Goal: Task Accomplishment & Management: Complete application form

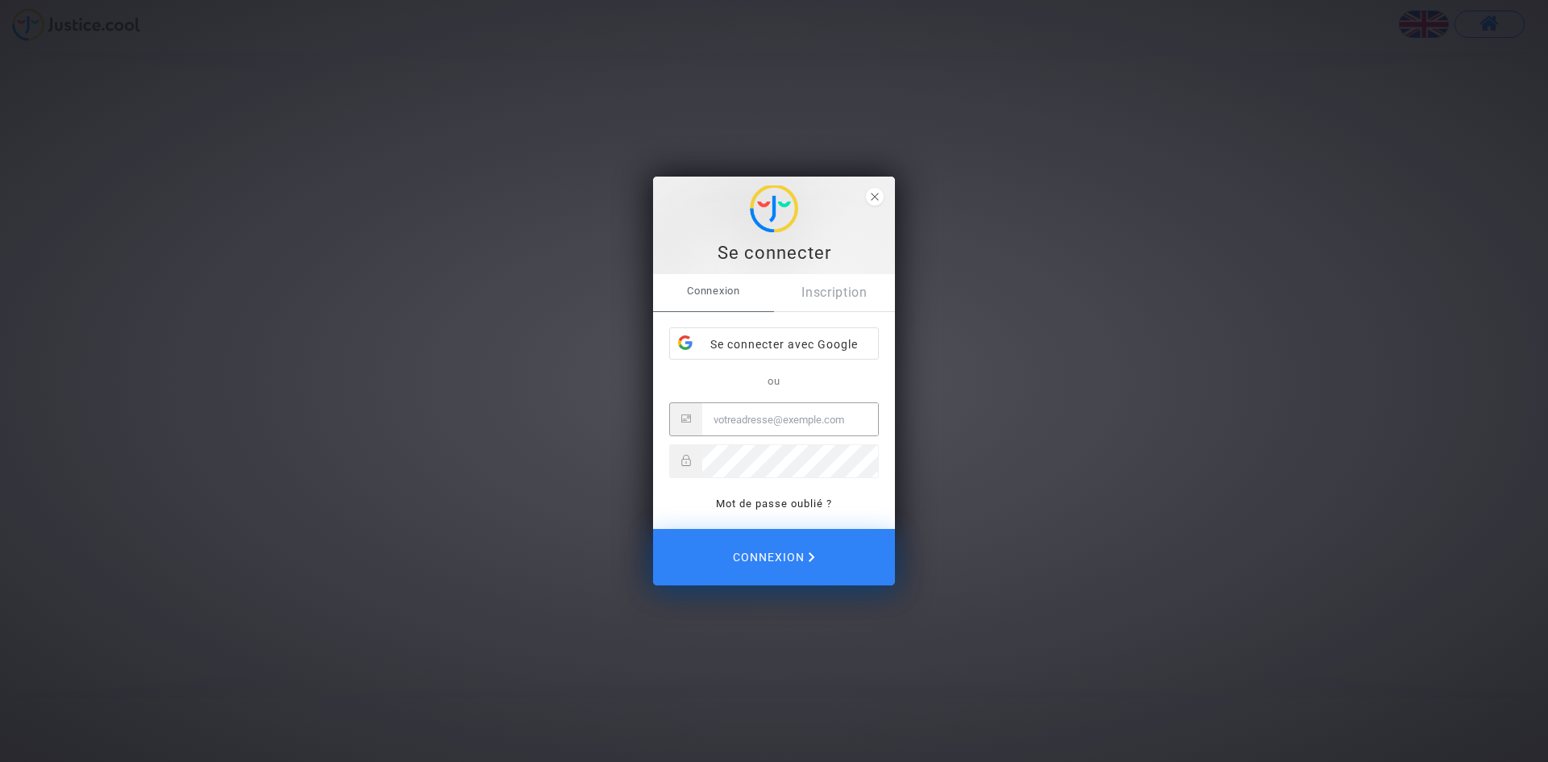
click at [760, 418] on input "Email" at bounding box center [790, 419] width 176 height 32
type input "[PERSON_NAME][EMAIL_ADDRESS][DOMAIN_NAME]"
click at [731, 343] on div "Se connecter avec Google" at bounding box center [774, 344] width 208 height 32
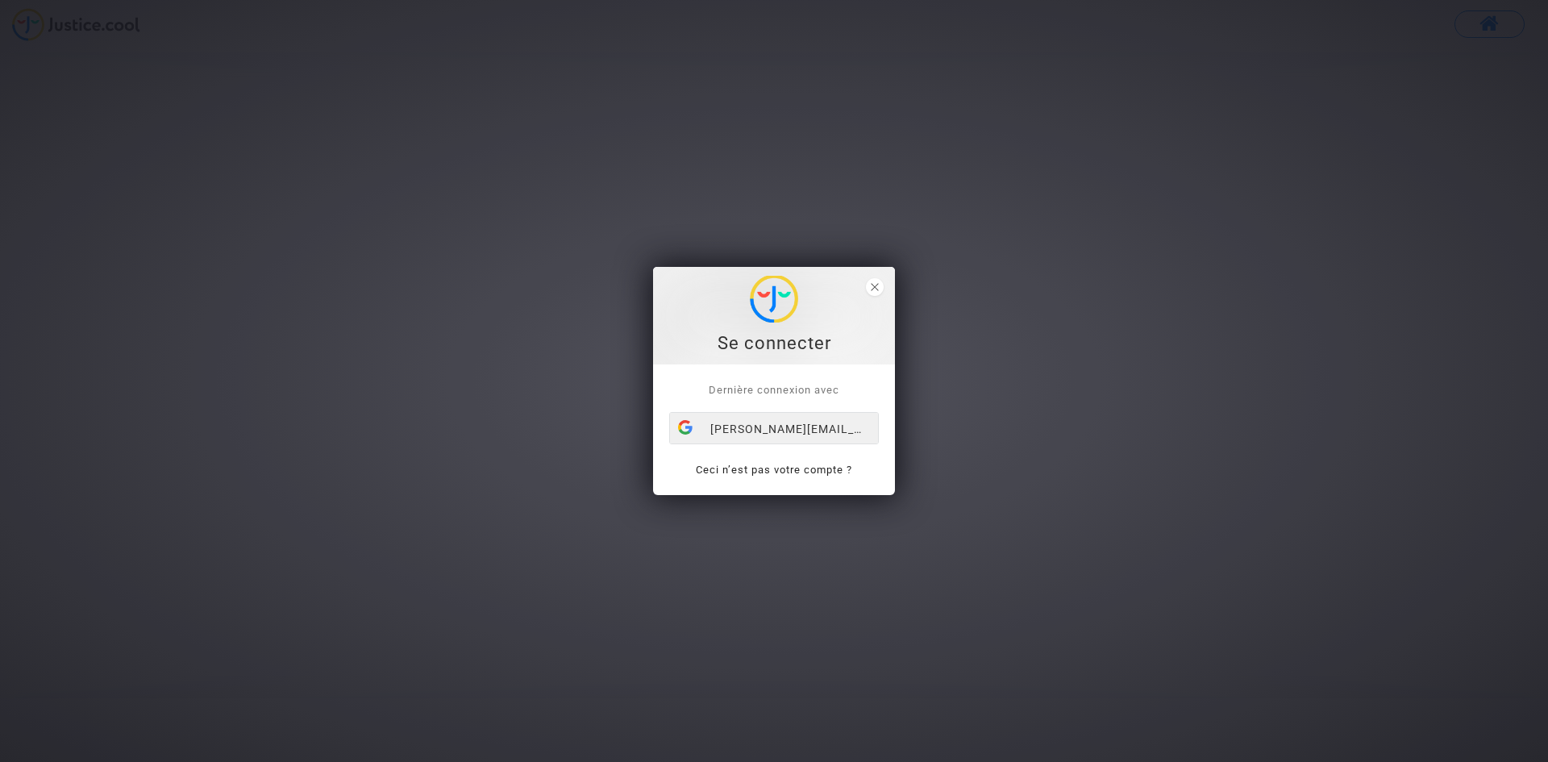
click at [759, 427] on div "[PERSON_NAME][EMAIL_ADDRESS][DOMAIN_NAME]" at bounding box center [774, 429] width 208 height 32
click at [872, 428] on div "[PERSON_NAME][EMAIL_ADDRESS][DOMAIN_NAME]" at bounding box center [774, 429] width 208 height 32
click at [809, 422] on div "[PERSON_NAME][EMAIL_ADDRESS][DOMAIN_NAME]" at bounding box center [774, 429] width 208 height 32
click at [876, 289] on icon "close" at bounding box center [875, 287] width 8 height 8
click at [771, 426] on div "[PERSON_NAME][EMAIL_ADDRESS][DOMAIN_NAME]" at bounding box center [774, 429] width 208 height 32
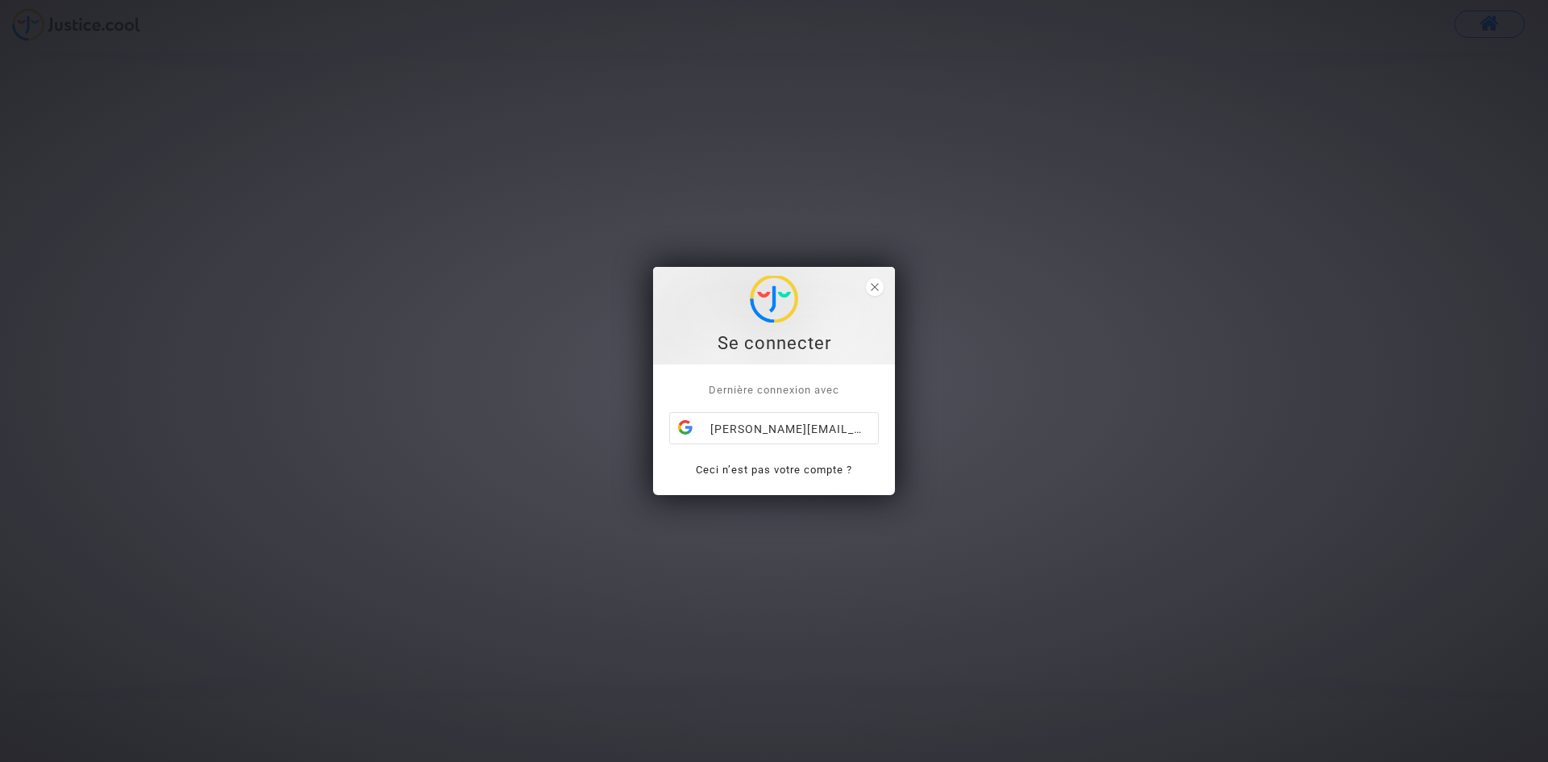
click at [773, 389] on span "Dernière connexion avec" at bounding box center [774, 390] width 131 height 12
click at [875, 287] on icon "close" at bounding box center [875, 287] width 8 height 8
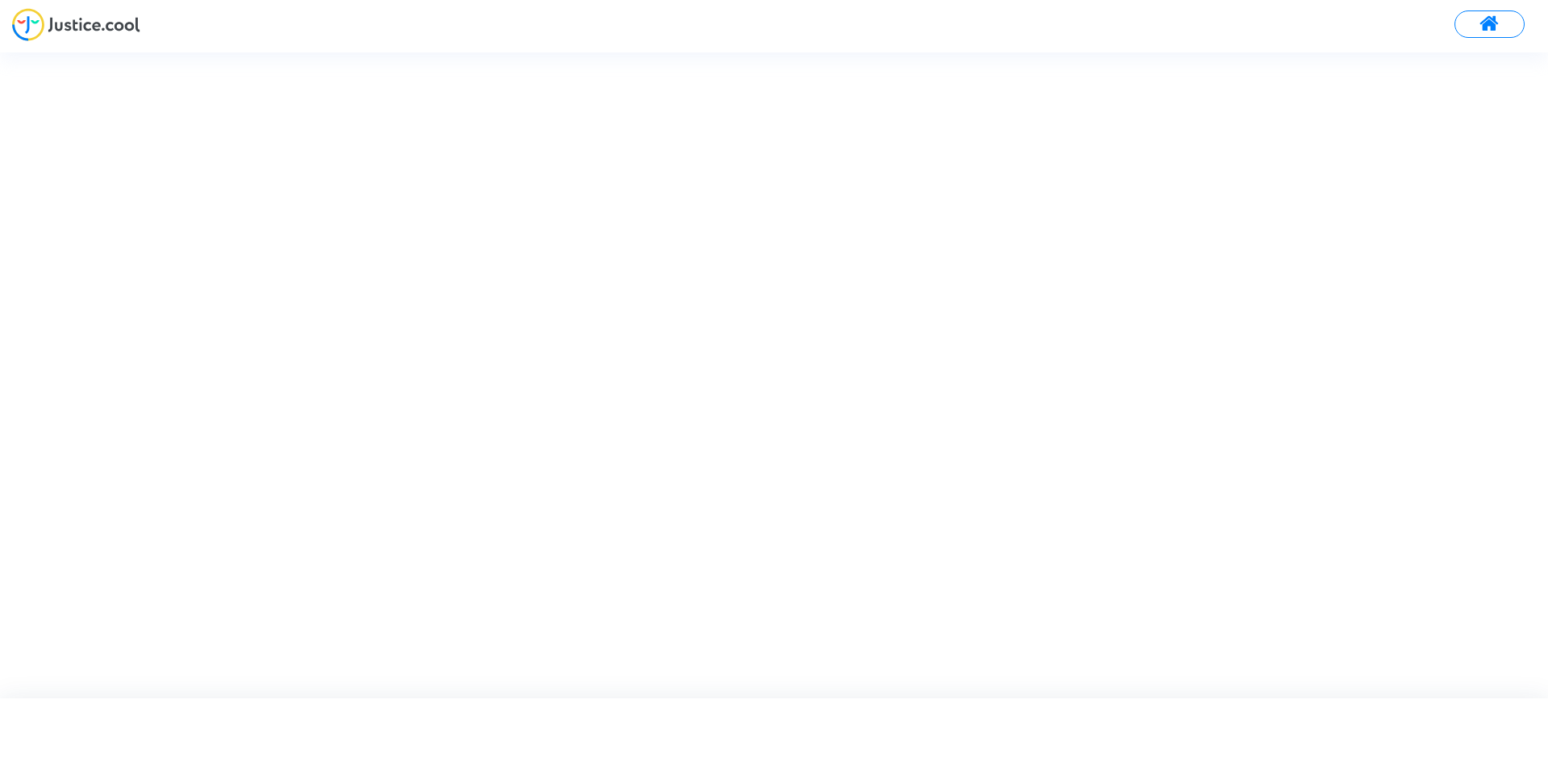
click at [514, 49] on div at bounding box center [774, 30] width 1548 height 44
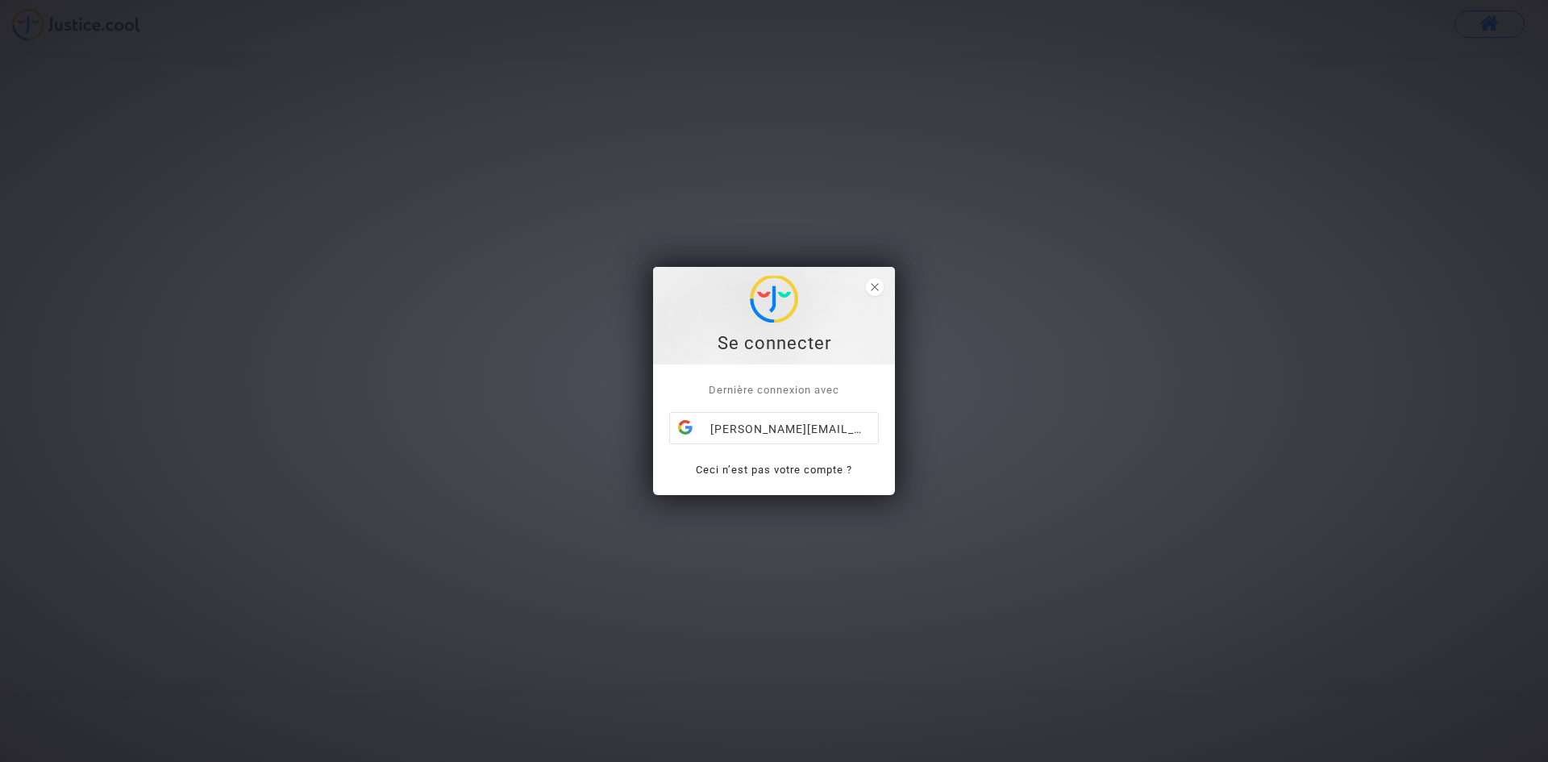
click at [782, 297] on img at bounding box center [774, 299] width 48 height 47
click at [771, 470] on link "Ceci n’est pas votre compte ?" at bounding box center [774, 470] width 156 height 12
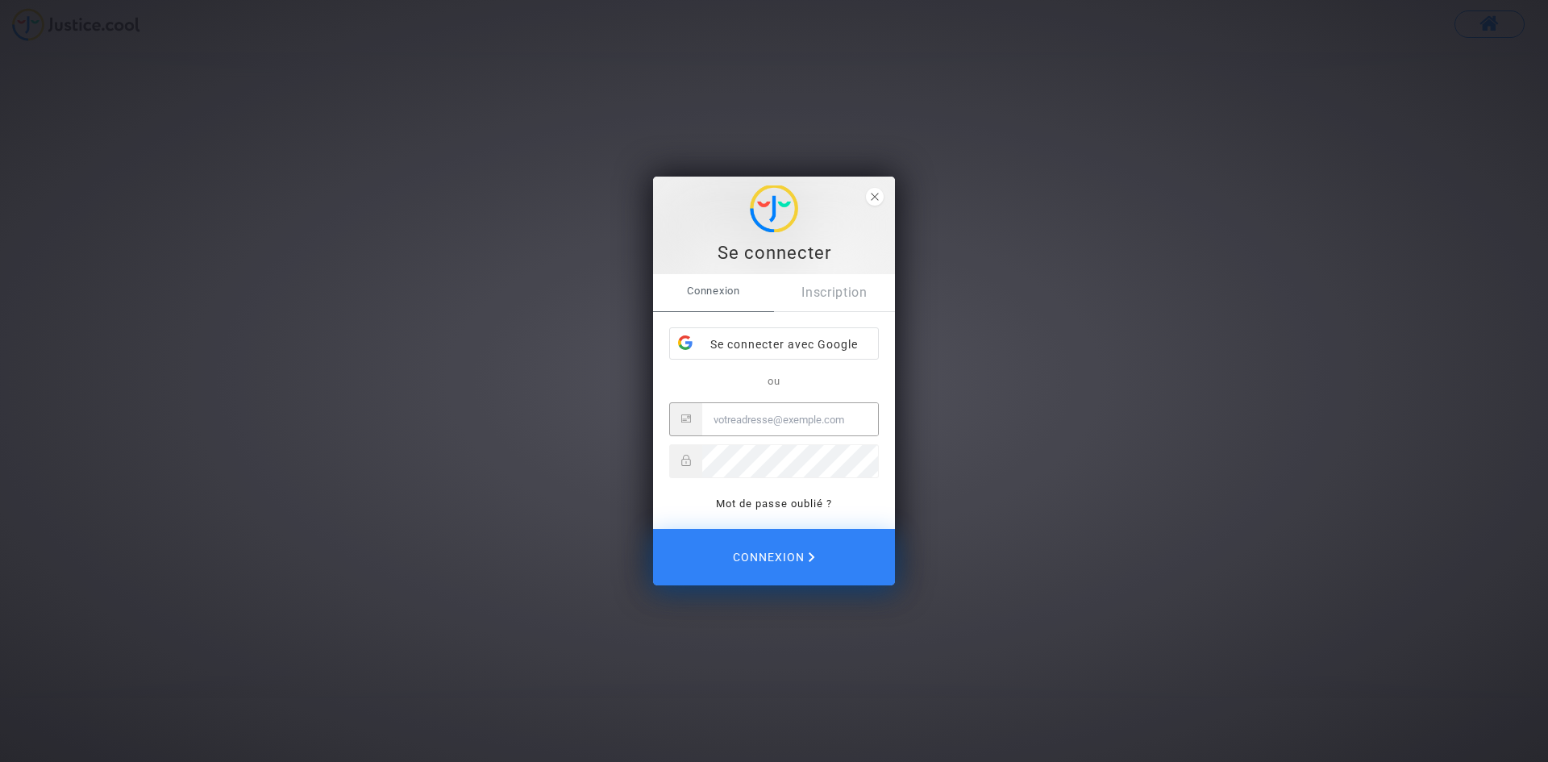
click at [740, 418] on input "Email" at bounding box center [790, 419] width 176 height 32
click at [731, 418] on input "Email" at bounding box center [790, 419] width 176 height 32
type input "[PERSON_NAME][EMAIL_ADDRESS][DOMAIN_NAME]"
click at [792, 501] on link "Mot de passe oublié ?" at bounding box center [774, 503] width 116 height 12
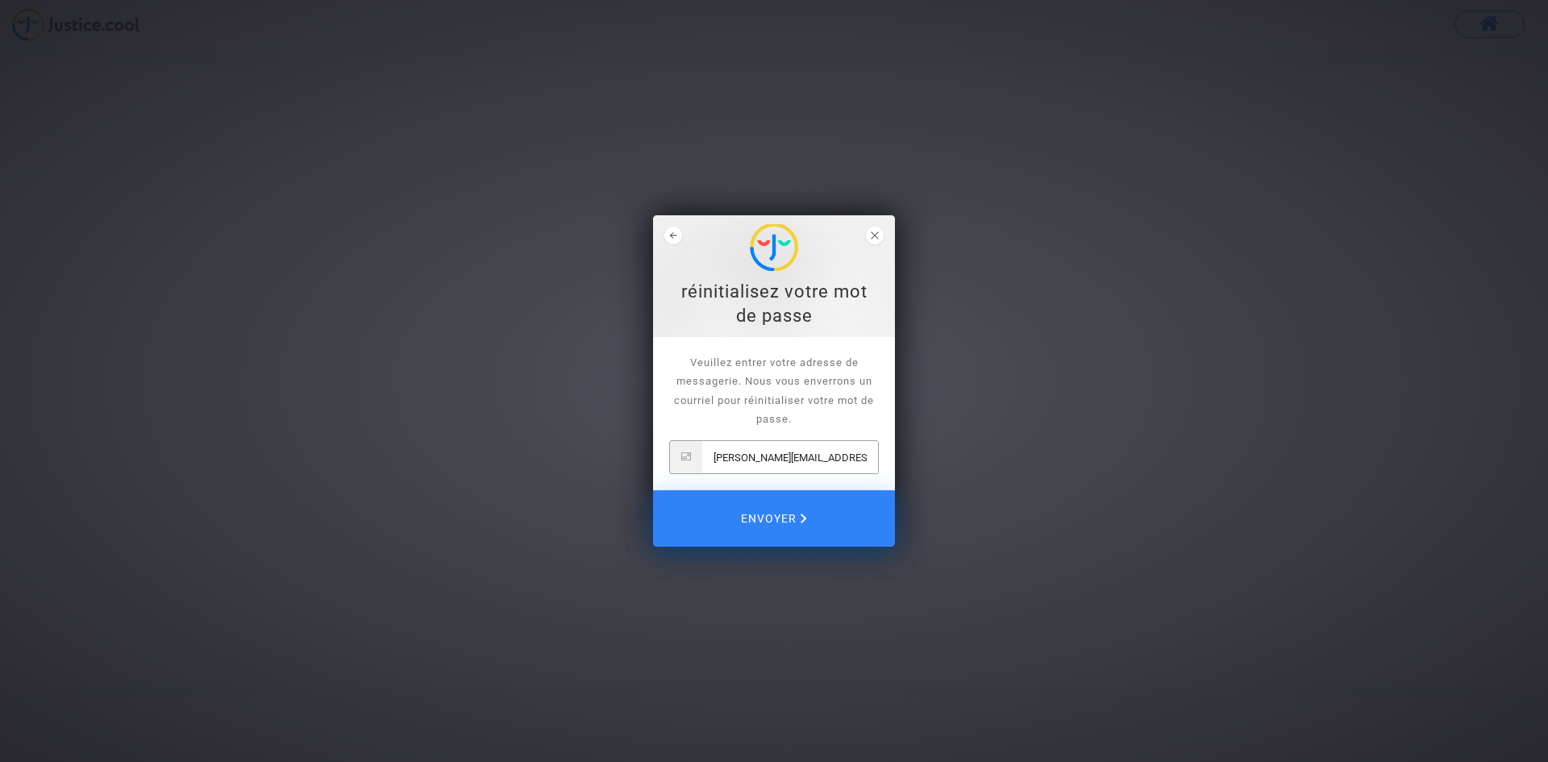
click at [775, 463] on input "[PERSON_NAME][EMAIL_ADDRESS][DOMAIN_NAME]" at bounding box center [790, 457] width 176 height 32
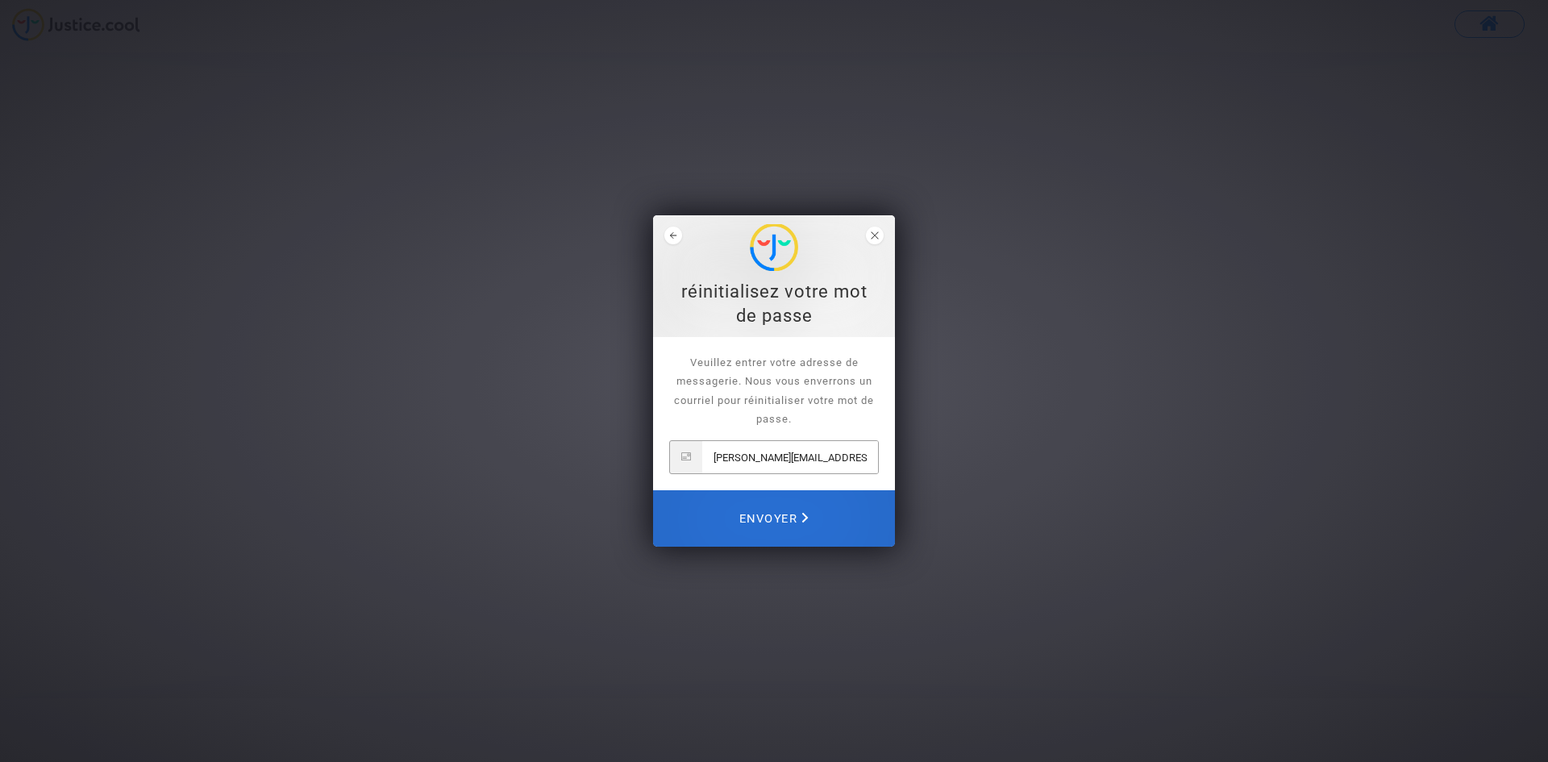
click at [777, 517] on span "Envoyer" at bounding box center [773, 518] width 69 height 35
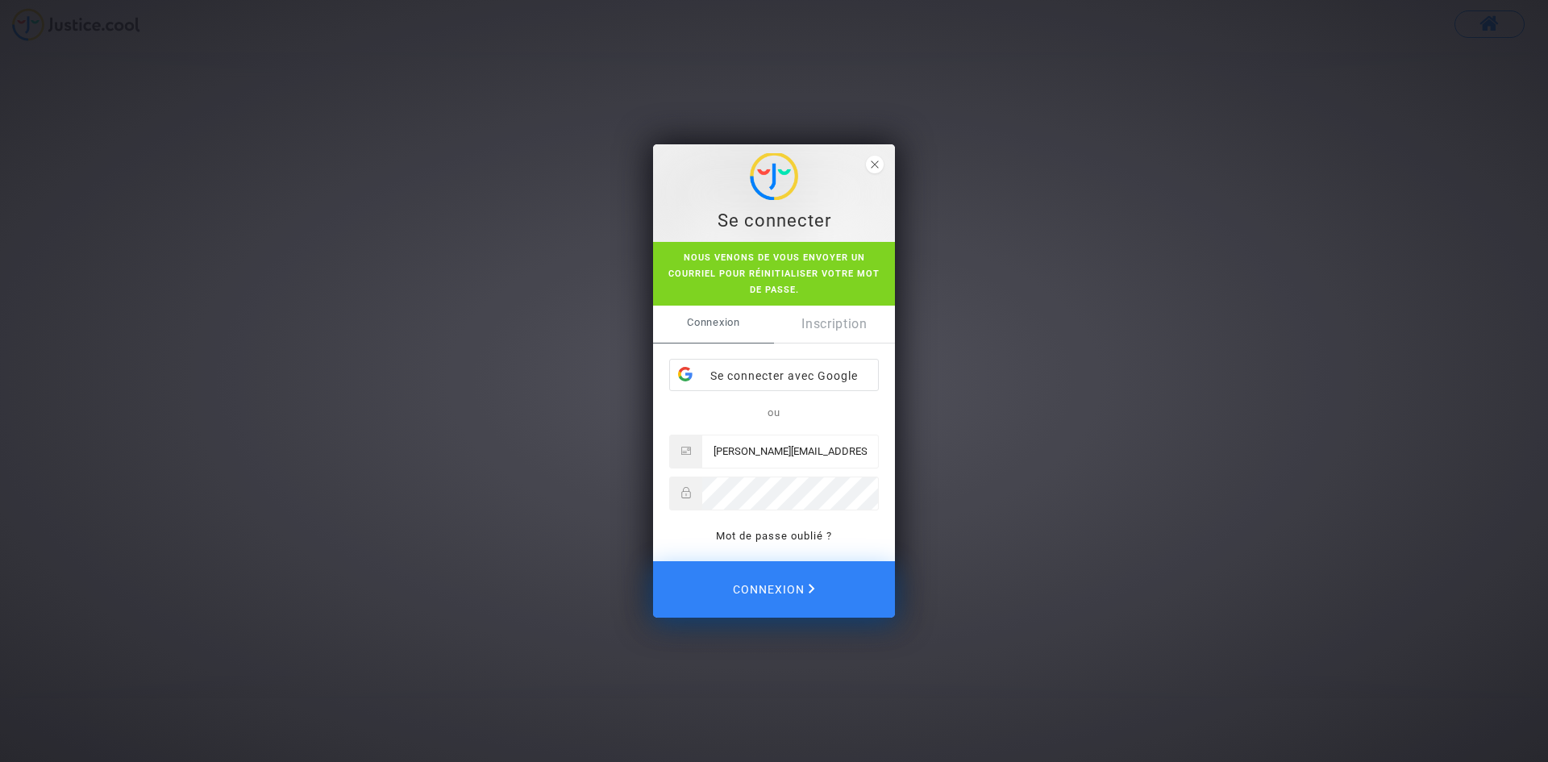
click at [1338, 334] on div "Se connecter Nous venons de vous envoyer un courriel pour réinitialiser votre m…" at bounding box center [774, 381] width 1548 height 762
click at [873, 163] on polygon "close" at bounding box center [874, 163] width 7 height 7
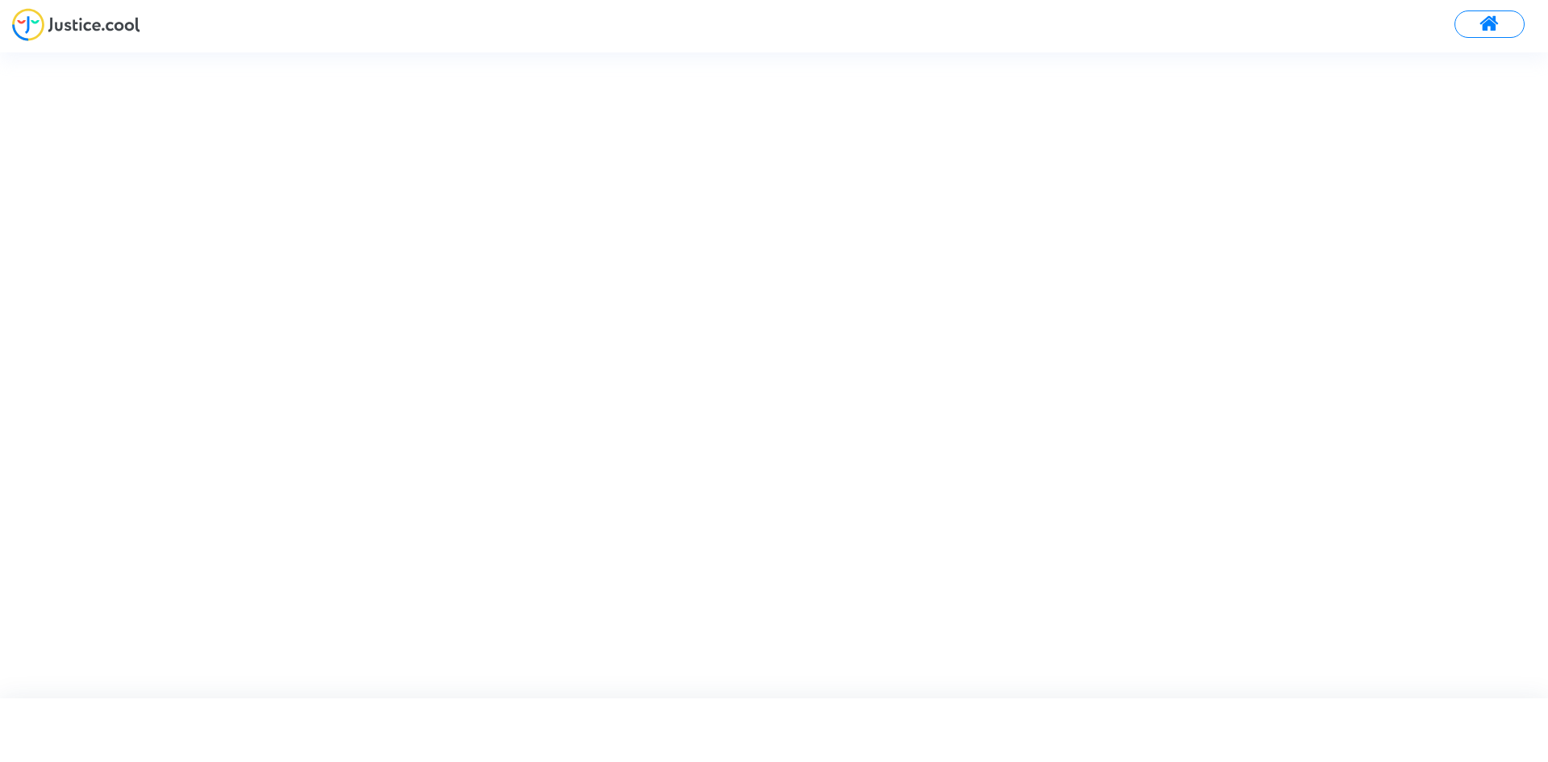
click at [559, 522] on div at bounding box center [788, 374] width 1576 height 645
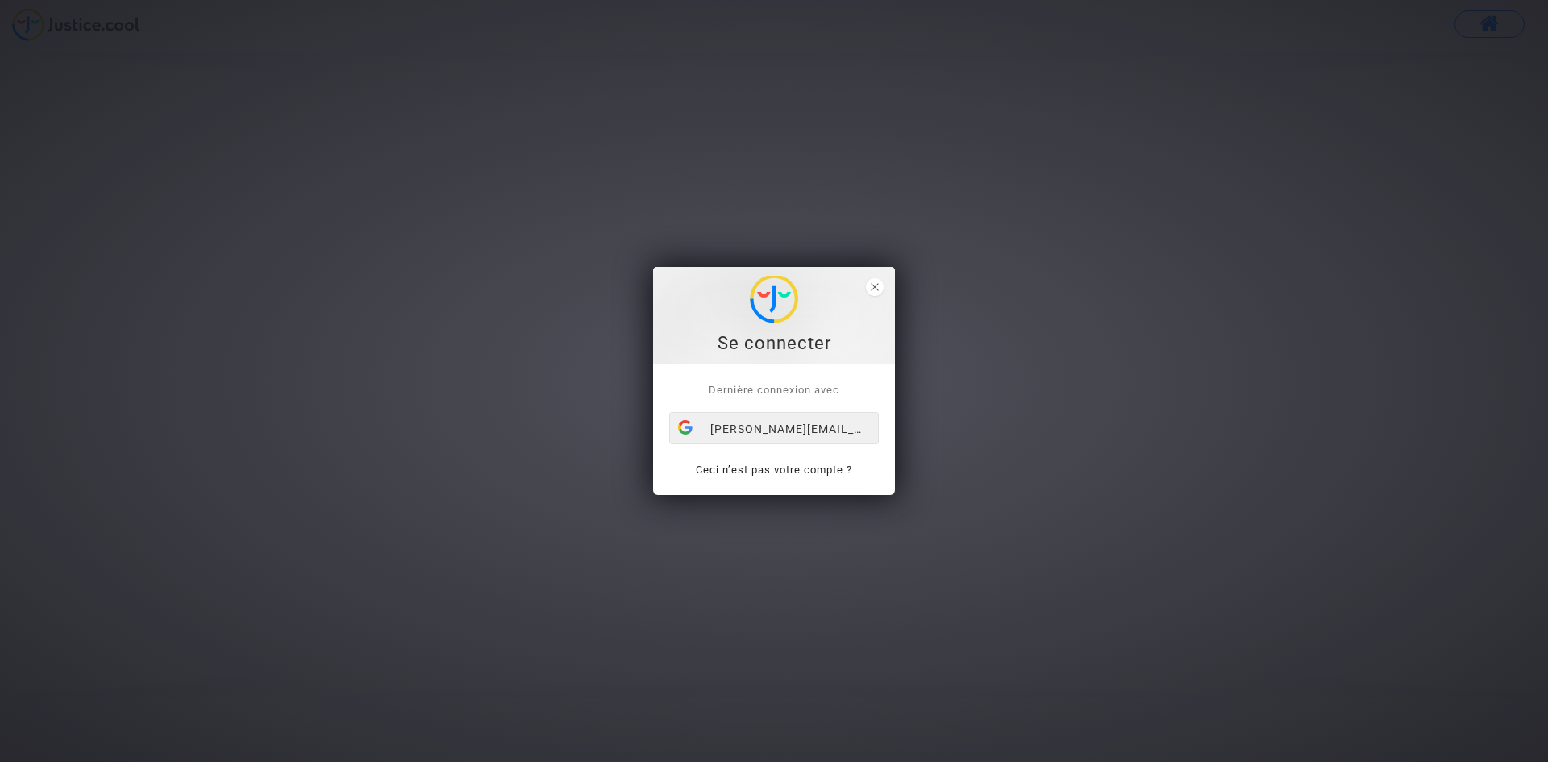
click at [769, 426] on div "[PERSON_NAME][EMAIL_ADDRESS][DOMAIN_NAME]" at bounding box center [774, 429] width 208 height 32
click at [767, 340] on div "Se connecter" at bounding box center [774, 343] width 224 height 24
click at [875, 285] on icon "close" at bounding box center [875, 287] width 8 height 8
